Goal: Navigation & Orientation: Find specific page/section

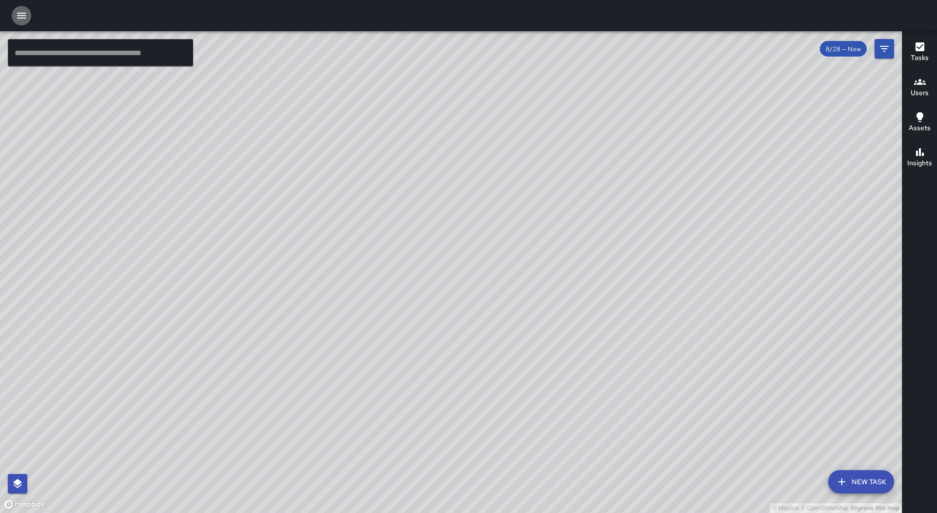
drag, startPoint x: 25, startPoint y: 11, endPoint x: 32, endPoint y: 19, distance: 10.4
click at [30, 13] on button "button" at bounding box center [22, 16] width 20 height 20
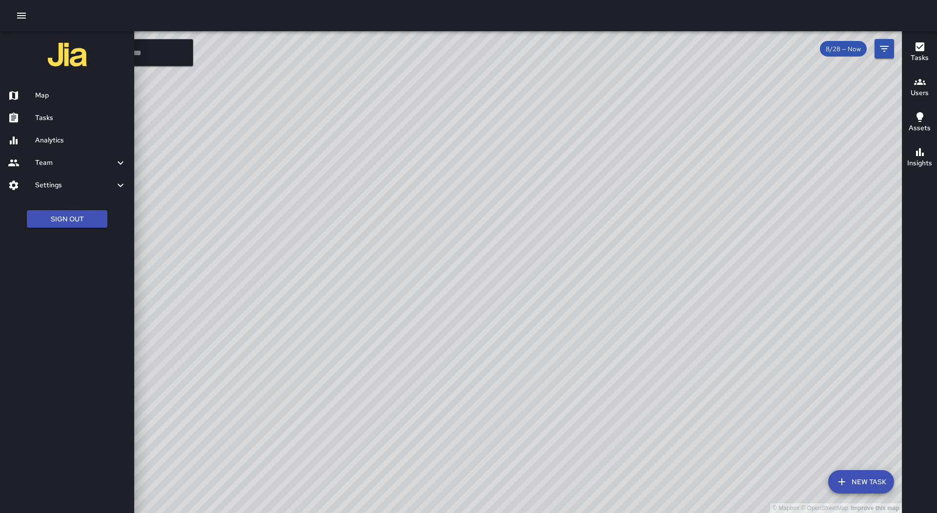
click at [61, 117] on h6 "Tasks" at bounding box center [80, 118] width 91 height 11
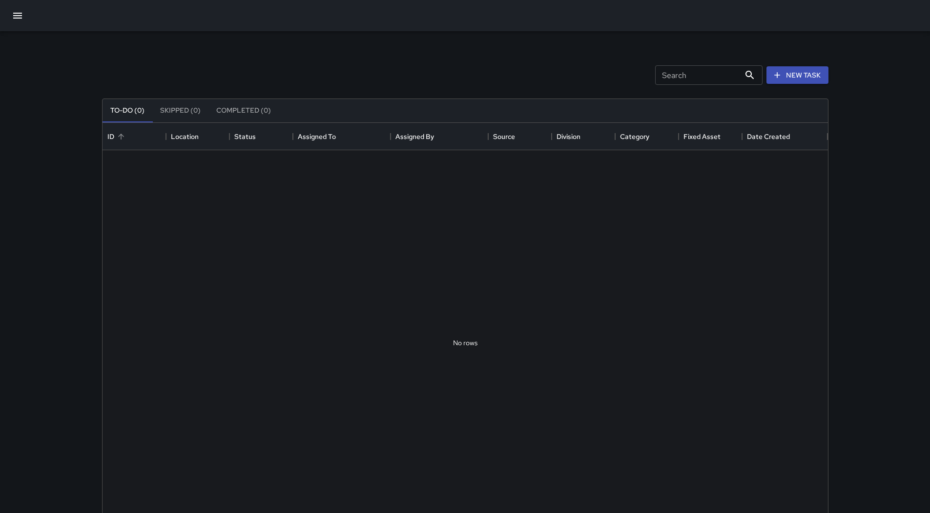
scroll to position [406, 718]
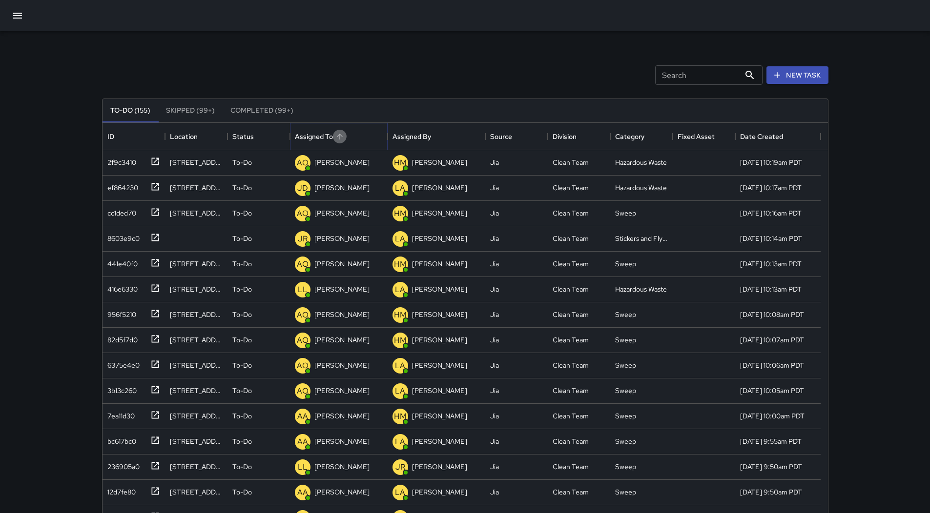
click at [341, 139] on icon "Sort" at bounding box center [339, 136] width 9 height 9
click at [18, 20] on icon "button" at bounding box center [18, 16] width 12 height 12
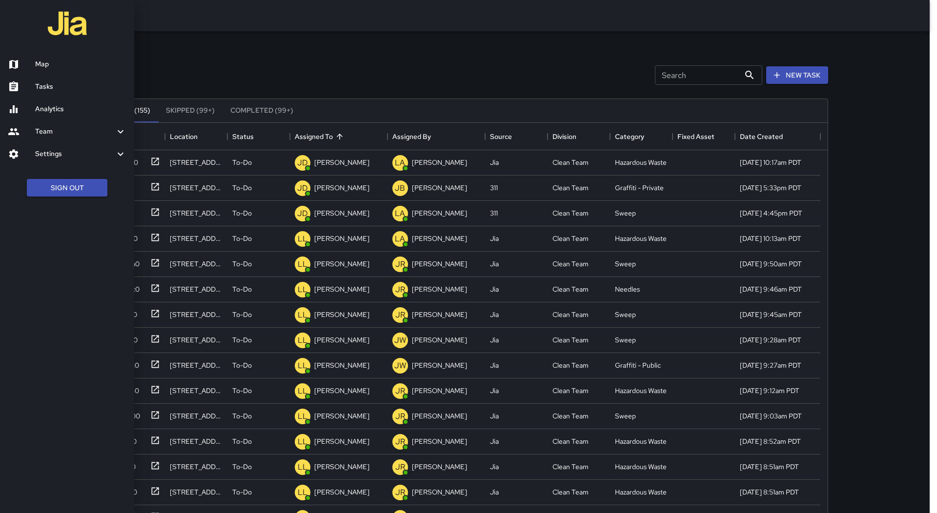
click at [71, 79] on link "Tasks" at bounding box center [67, 87] width 134 height 22
click at [68, 61] on h6 "Map" at bounding box center [80, 64] width 91 height 11
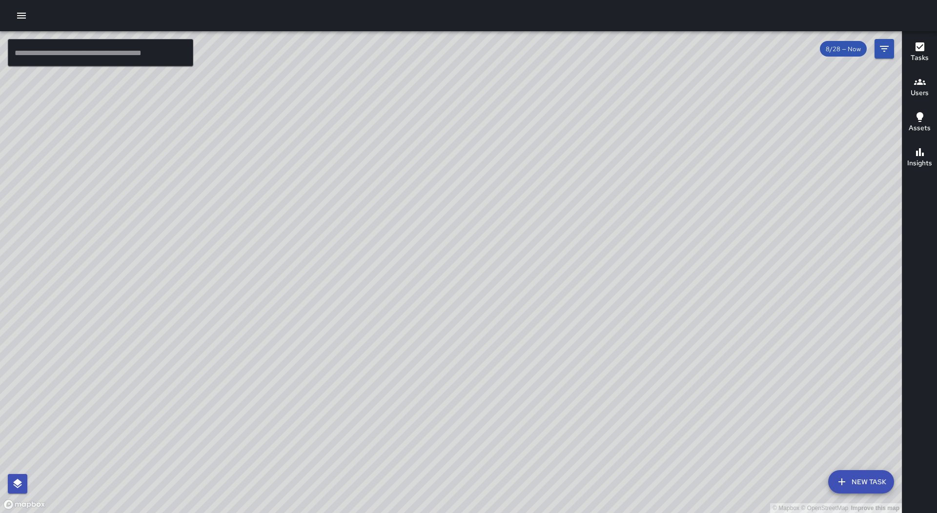
drag, startPoint x: 568, startPoint y: 213, endPoint x: 573, endPoint y: 261, distance: 47.6
click at [573, 261] on div "© Mapbox © OpenStreetMap Improve this map" at bounding box center [451, 272] width 902 height 482
drag, startPoint x: 635, startPoint y: 333, endPoint x: 404, endPoint y: 73, distance: 348.1
click at [404, 73] on div "© Mapbox © OpenStreetMap Improve this map" at bounding box center [451, 272] width 902 height 482
drag, startPoint x: 499, startPoint y: 228, endPoint x: 453, endPoint y: 266, distance: 59.7
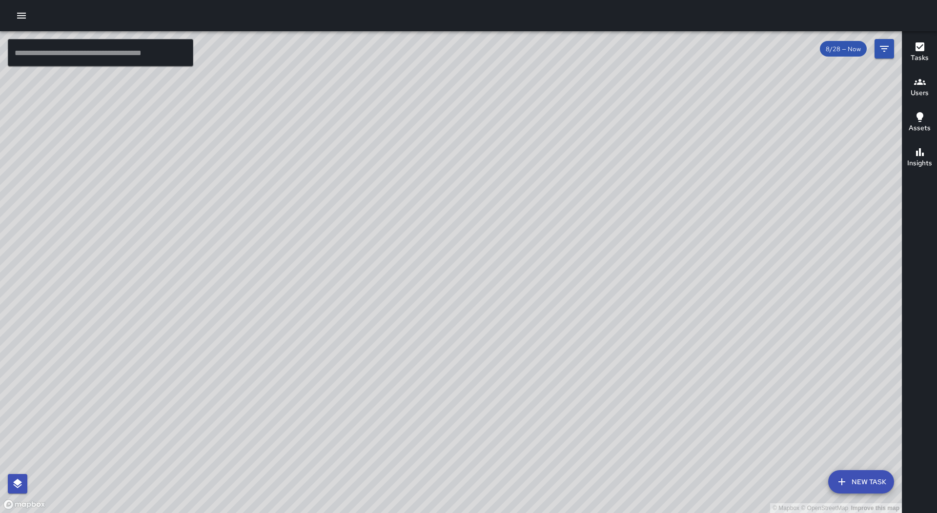
click at [453, 266] on div "© Mapbox © OpenStreetMap Improve this map" at bounding box center [451, 272] width 902 height 482
drag, startPoint x: 516, startPoint y: 379, endPoint x: 645, endPoint y: 322, distance: 140.9
click at [645, 322] on div "© Mapbox © OpenStreetMap Improve this map" at bounding box center [451, 272] width 902 height 482
drag, startPoint x: 638, startPoint y: 372, endPoint x: 584, endPoint y: 362, distance: 55.5
click at [584, 362] on div "© Mapbox © OpenStreetMap Improve this map" at bounding box center [451, 272] width 902 height 482
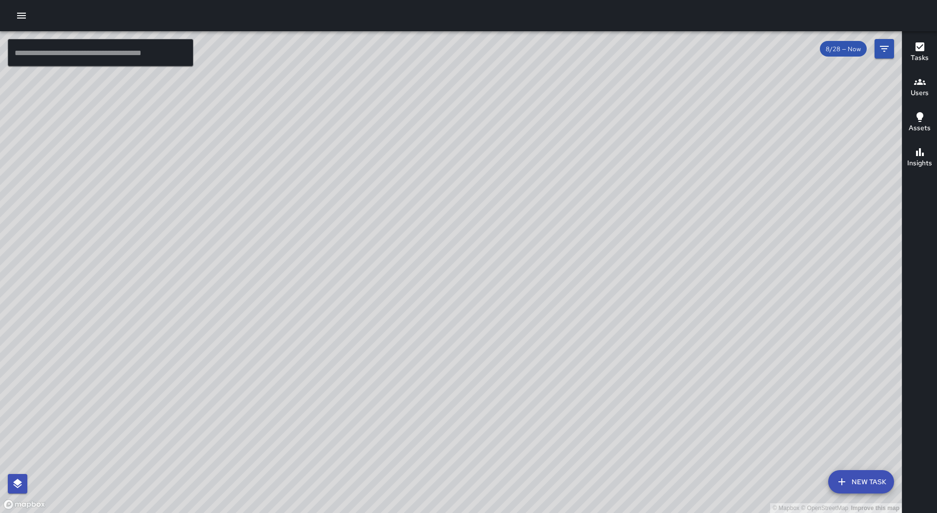
click at [24, 12] on icon "button" at bounding box center [22, 16] width 12 height 12
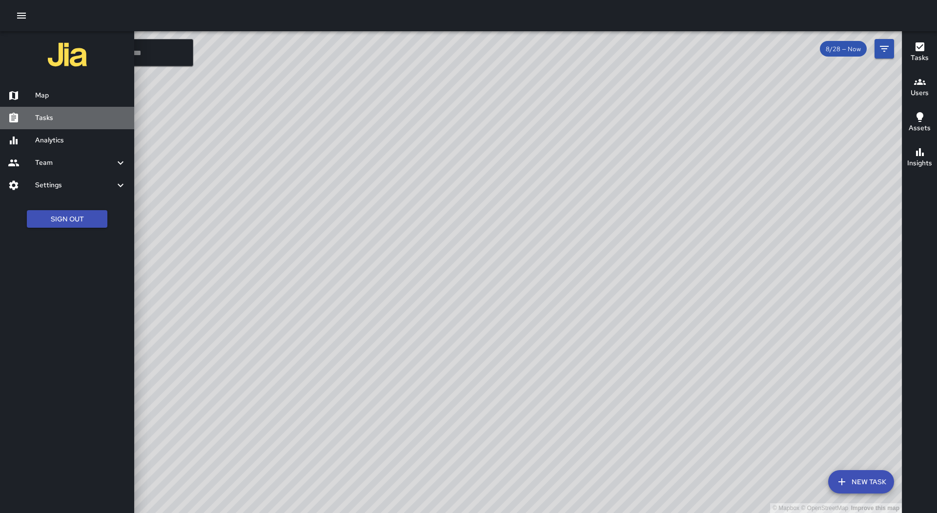
drag, startPoint x: 56, startPoint y: 114, endPoint x: 72, endPoint y: 122, distance: 18.3
click at [56, 114] on h6 "Tasks" at bounding box center [80, 118] width 91 height 11
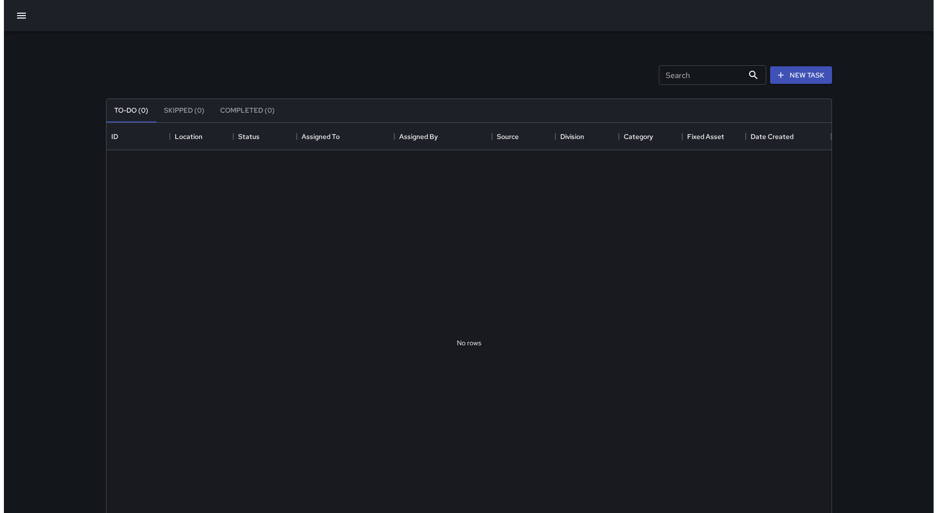
scroll to position [406, 718]
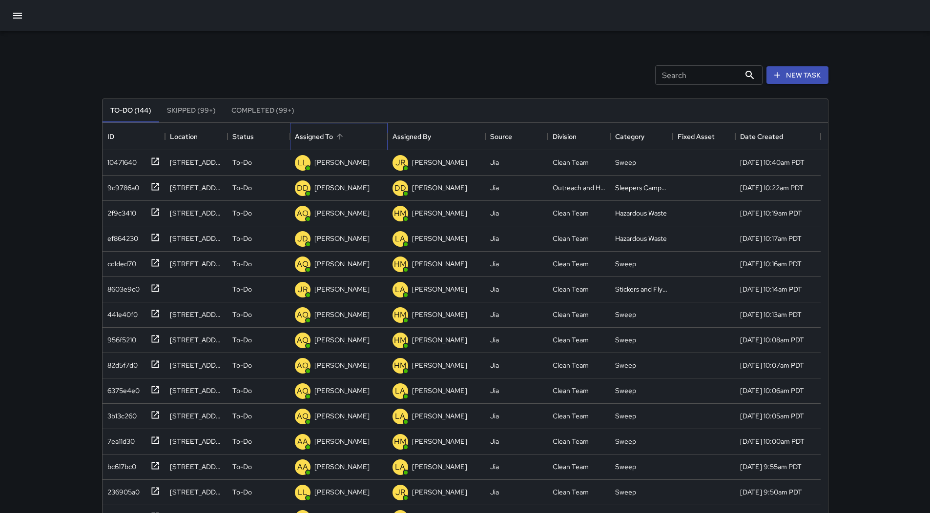
click at [327, 133] on div "Assigned To" at bounding box center [314, 136] width 38 height 27
click at [17, 17] on icon "button" at bounding box center [18, 16] width 12 height 12
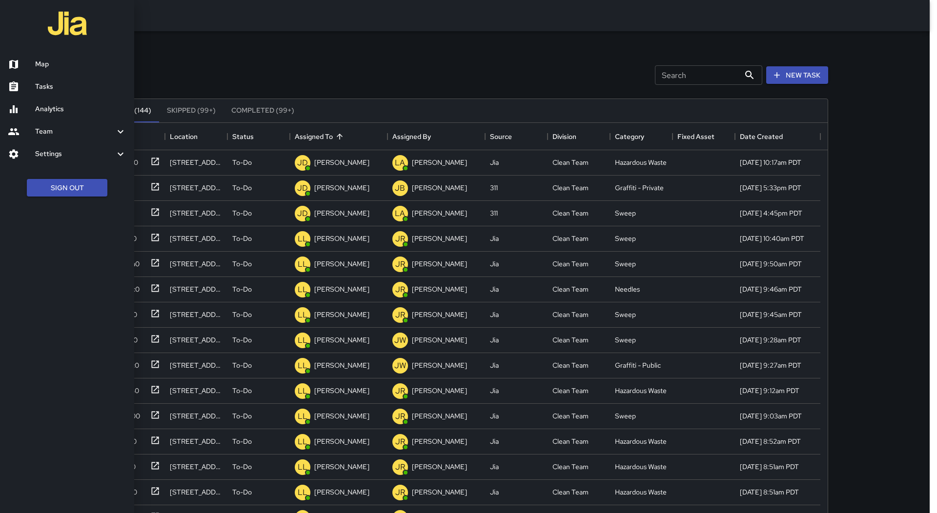
click at [39, 64] on h6 "Map" at bounding box center [80, 64] width 91 height 11
